Goal: Task Accomplishment & Management: Use online tool/utility

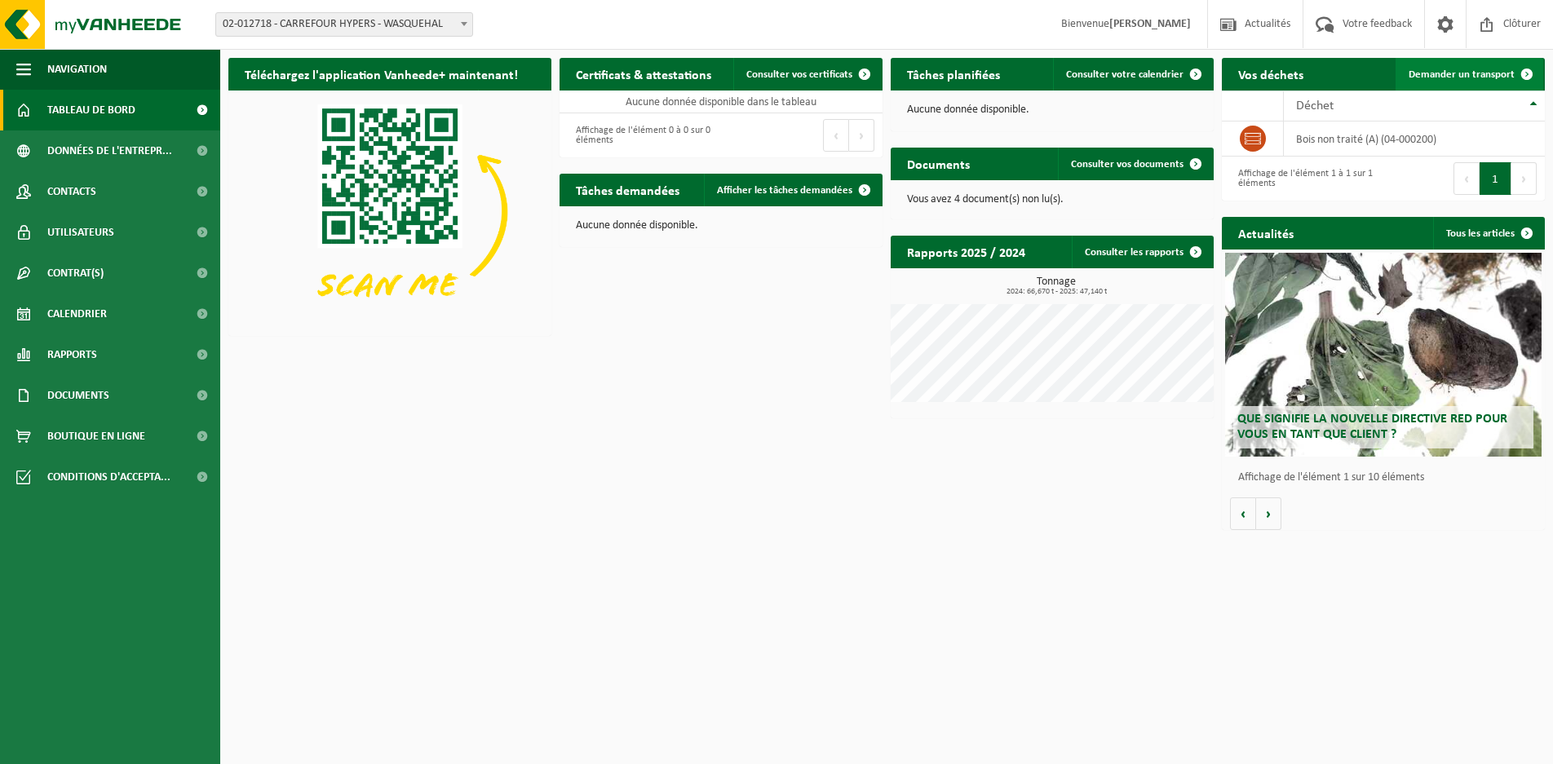
click at [1464, 76] on span "Demander un transport" at bounding box center [1462, 74] width 106 height 11
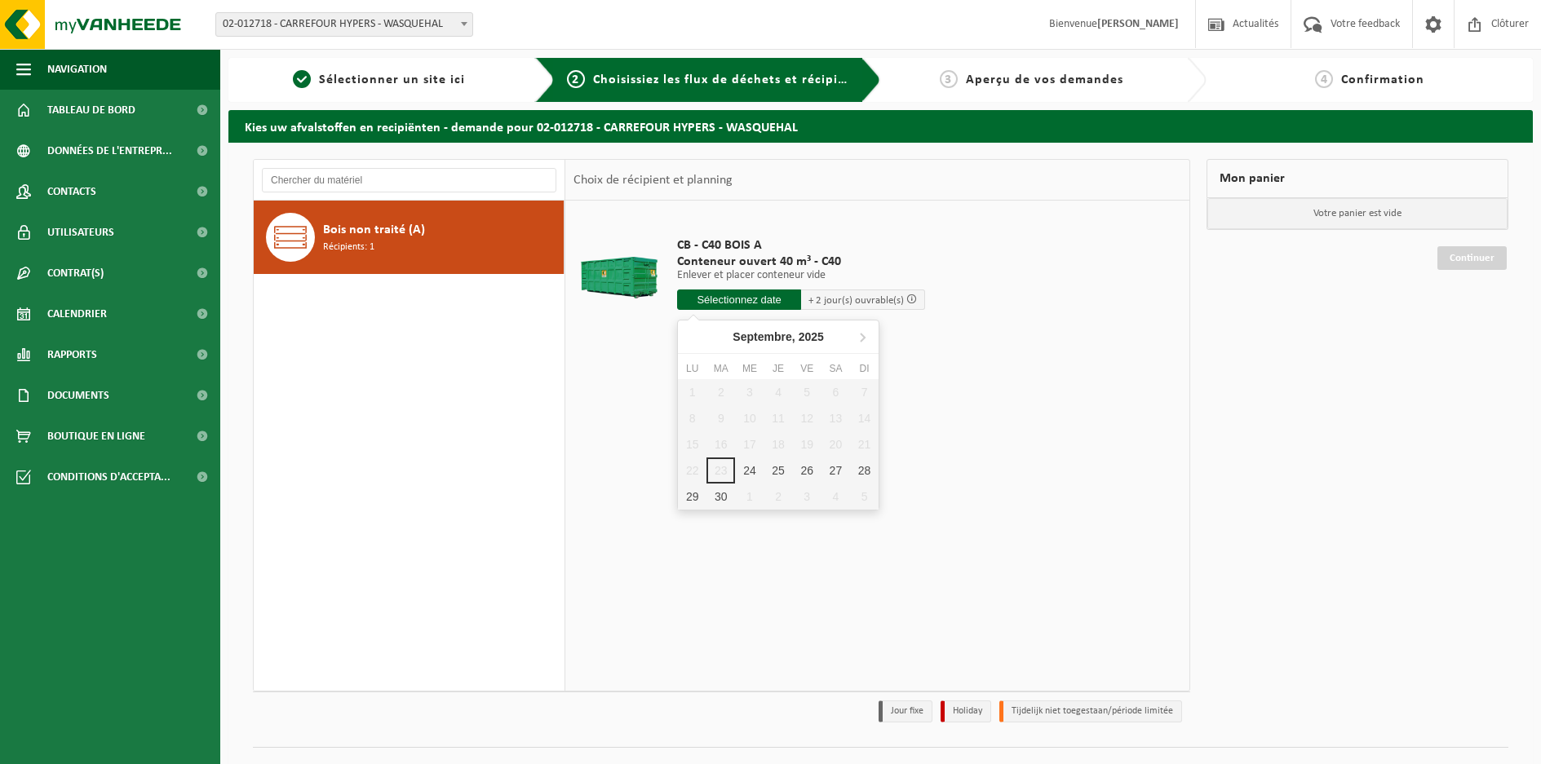
click at [776, 296] on input "text" at bounding box center [739, 300] width 124 height 20
click at [774, 473] on div "25" at bounding box center [778, 471] width 29 height 26
type input "à partir de 2025-09-25"
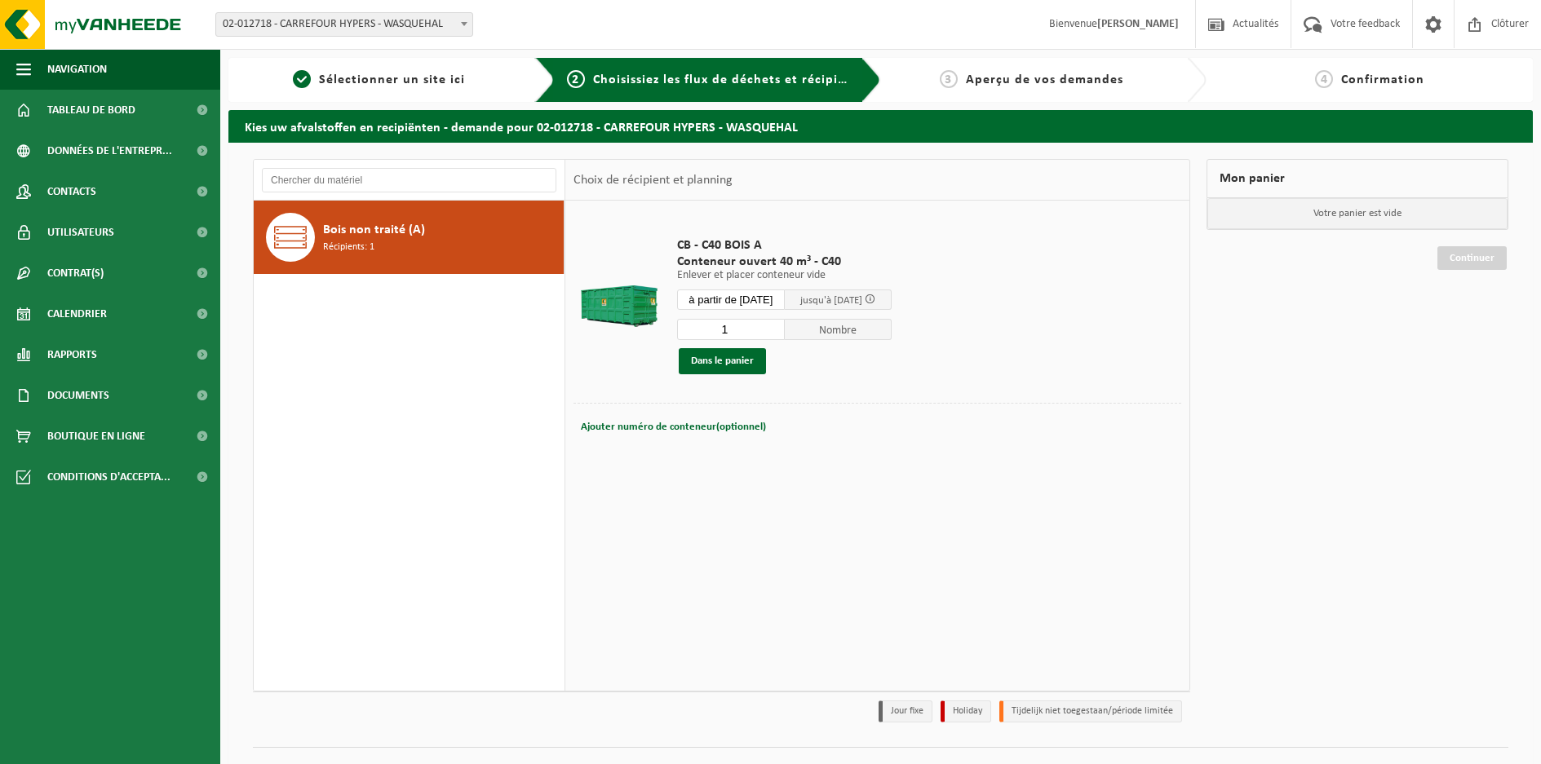
click at [768, 423] on div "Ajouter numéro de conteneur(optionnel) Annuler" at bounding box center [878, 427] width 600 height 23
click at [626, 430] on span "Ajouter numéro de conteneur(optionnel)" at bounding box center [673, 427] width 185 height 11
type input "entre 07h et 10h30"
click at [701, 358] on button "Dans le panier" at bounding box center [722, 361] width 87 height 26
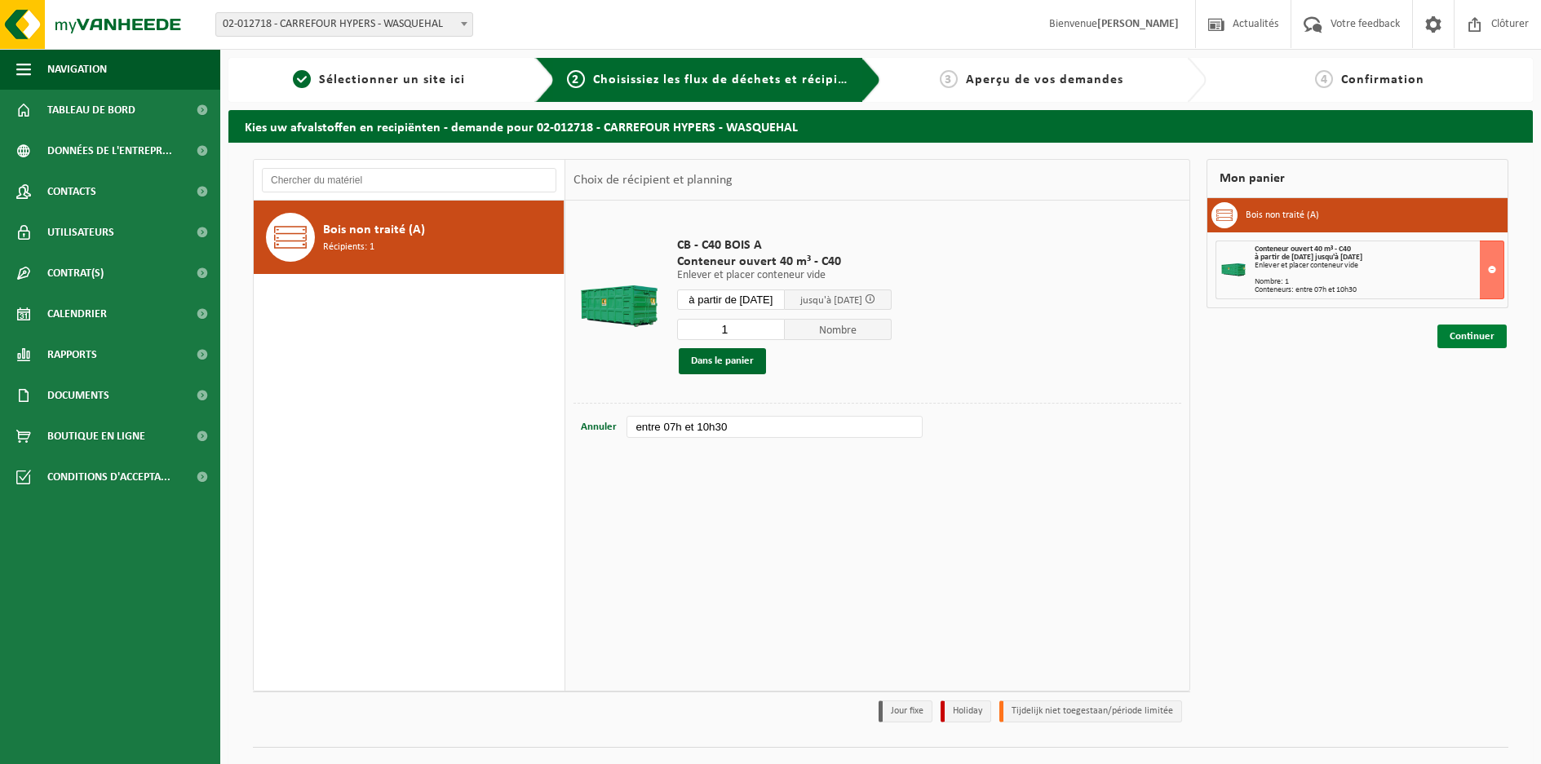
click at [1454, 340] on link "Continuer" at bounding box center [1471, 337] width 69 height 24
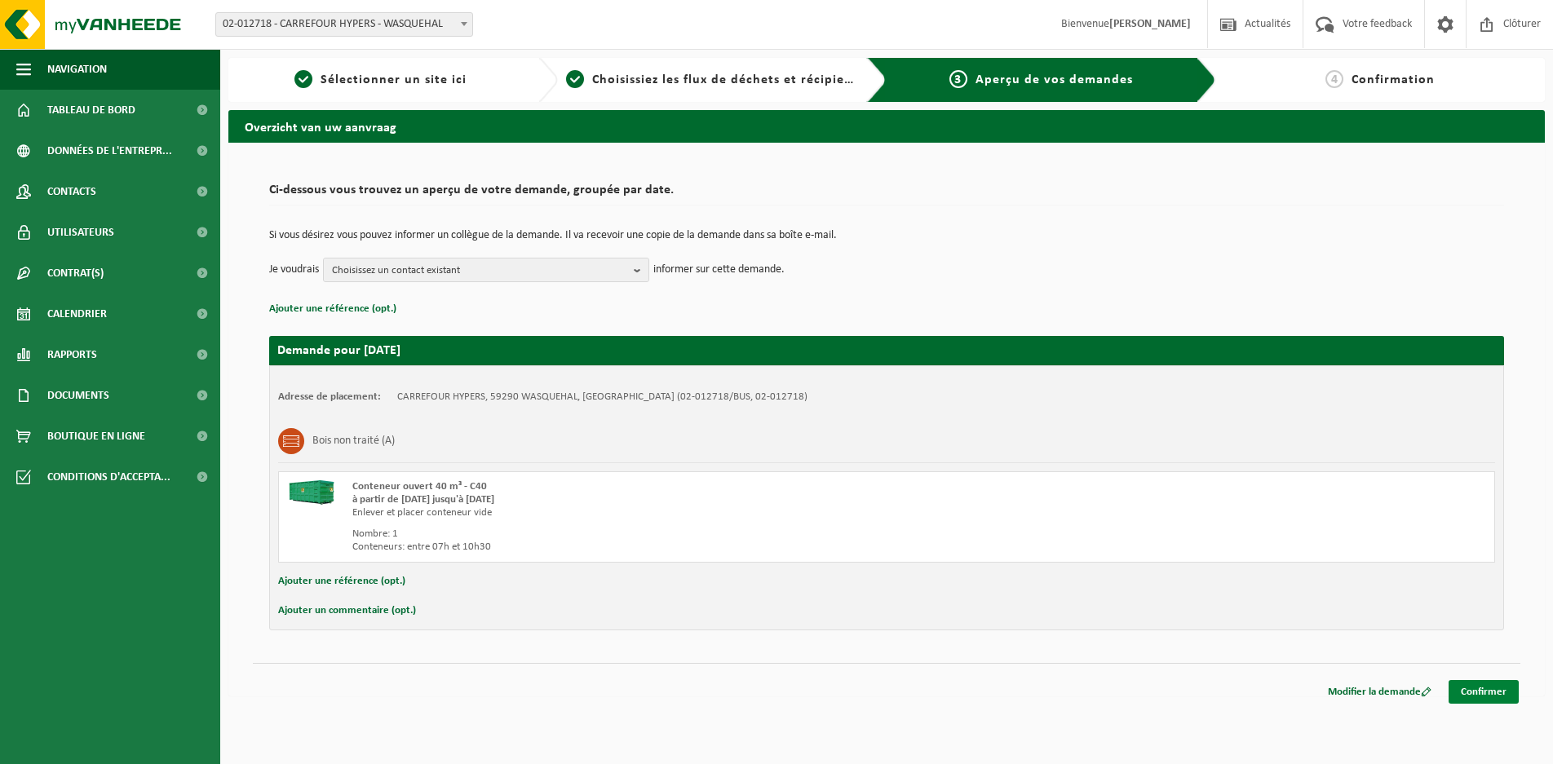
click at [1476, 694] on link "Confirmer" at bounding box center [1484, 692] width 70 height 24
click at [1479, 688] on link "Confirmer" at bounding box center [1484, 692] width 70 height 24
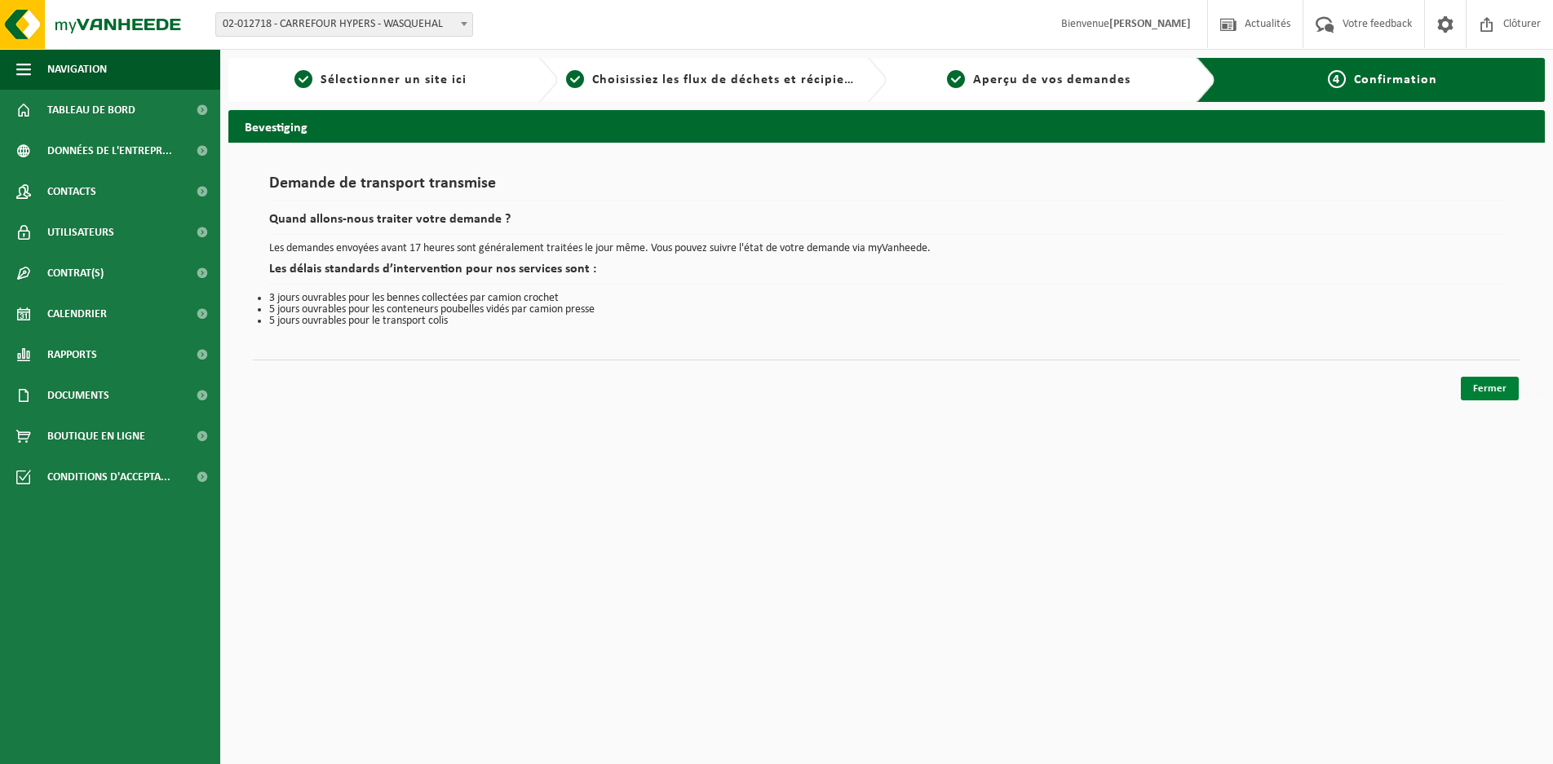
click at [1483, 395] on link "Fermer" at bounding box center [1490, 389] width 58 height 24
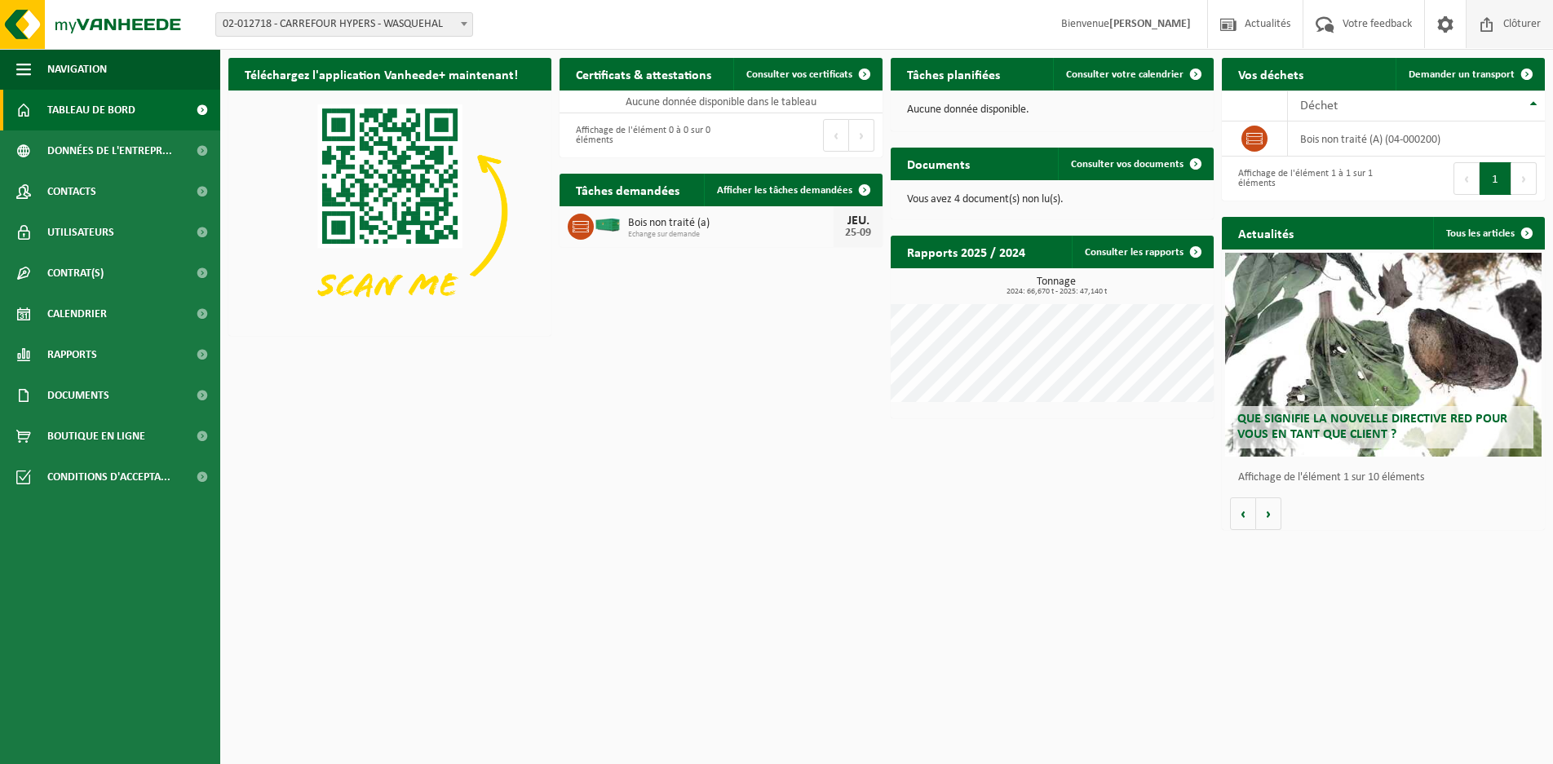
click at [1501, 23] on span "Clôturer" at bounding box center [1522, 24] width 46 height 48
